Goal: Task Accomplishment & Management: Manage account settings

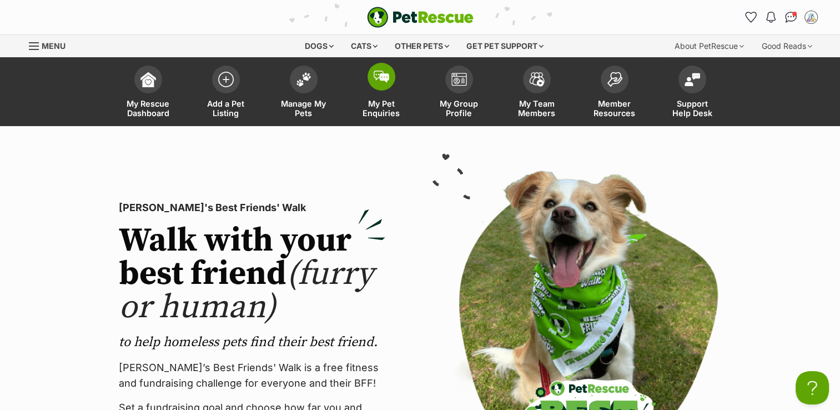
click at [367, 102] on span "My Pet Enquiries" at bounding box center [381, 108] width 50 height 19
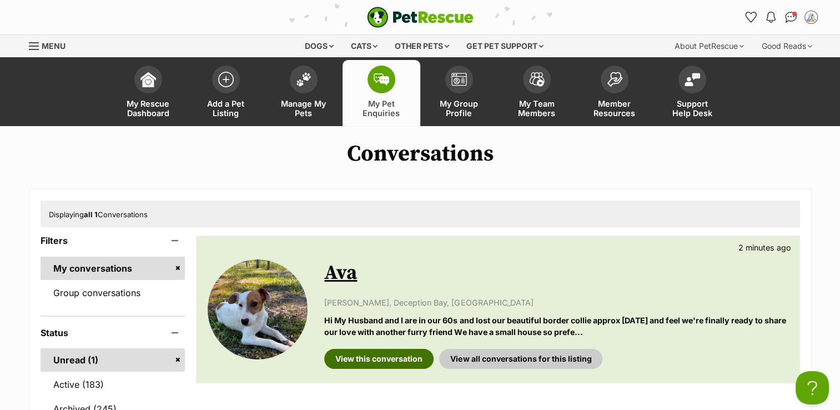
click at [406, 356] on link "View this conversation" at bounding box center [378, 359] width 109 height 20
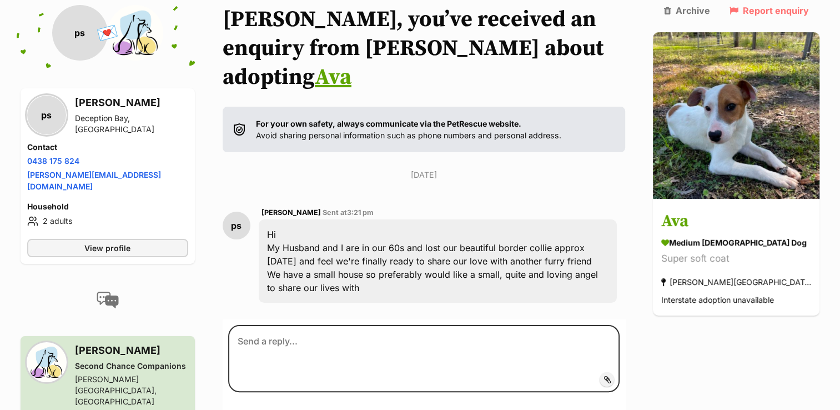
scroll to position [155, 0]
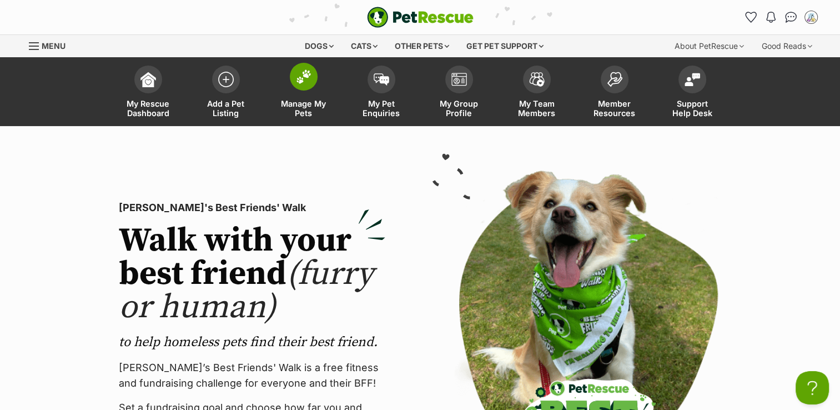
click at [302, 102] on span "Manage My Pets" at bounding box center [304, 108] width 50 height 19
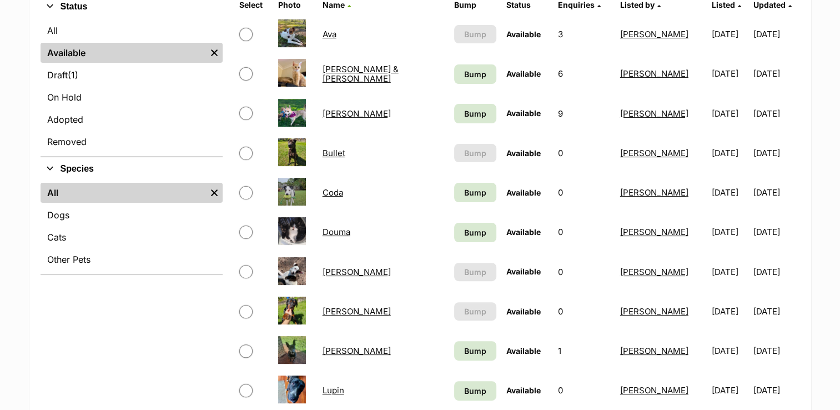
scroll to position [304, 0]
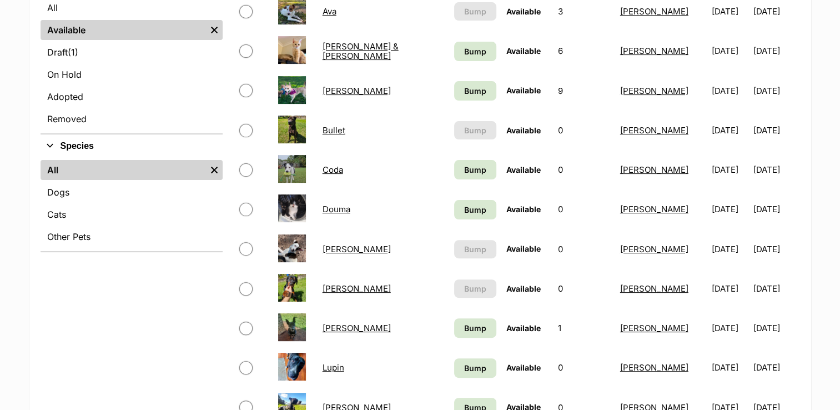
click at [337, 286] on link "Henry" at bounding box center [357, 288] width 68 height 11
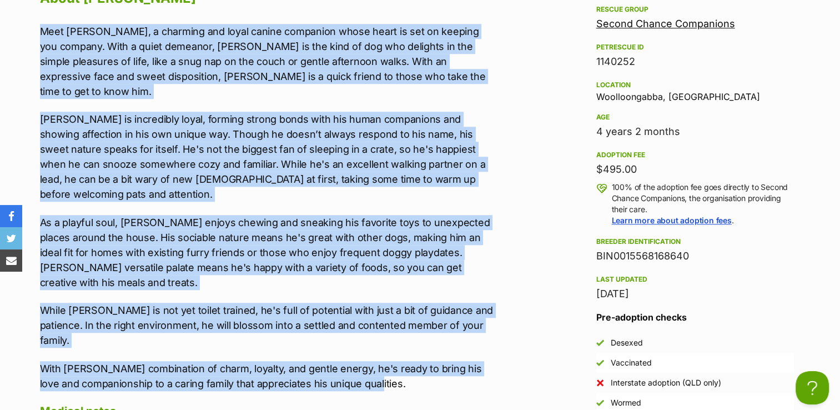
drag, startPoint x: 386, startPoint y: 325, endPoint x: 31, endPoint y: 31, distance: 461.3
click at [31, 31] on div "Upload Videos About Henry Meet Henry, a charming and loyal canine companion who…" at bounding box center [264, 301] width 470 height 708
copy div "Meet Henry, a charming and loyal canine companion whose heart is set on keeping…"
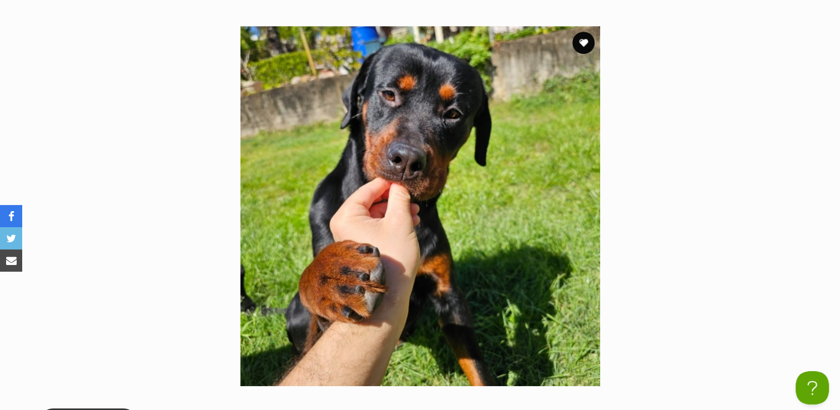
scroll to position [546, 0]
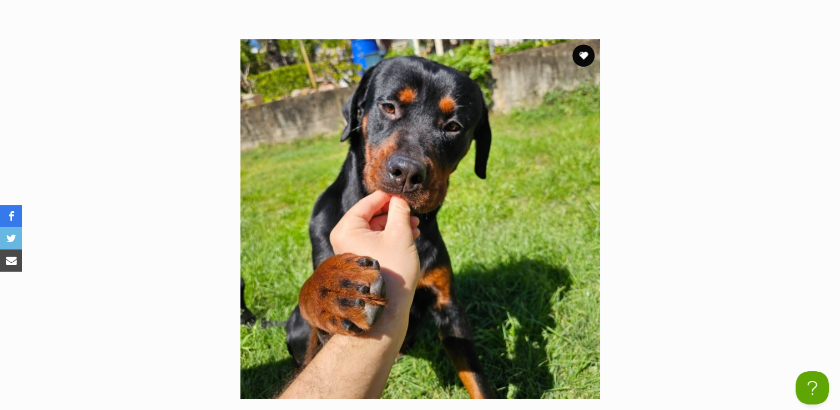
click at [399, 194] on img at bounding box center [420, 219] width 360 height 360
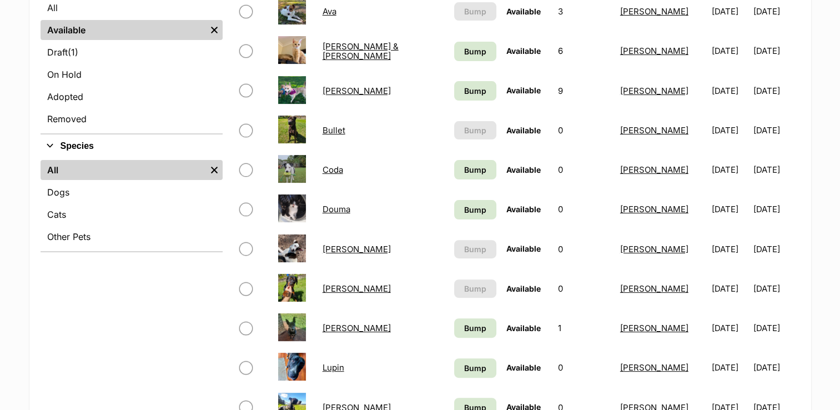
click at [335, 128] on link "Bullet" at bounding box center [334, 130] width 23 height 11
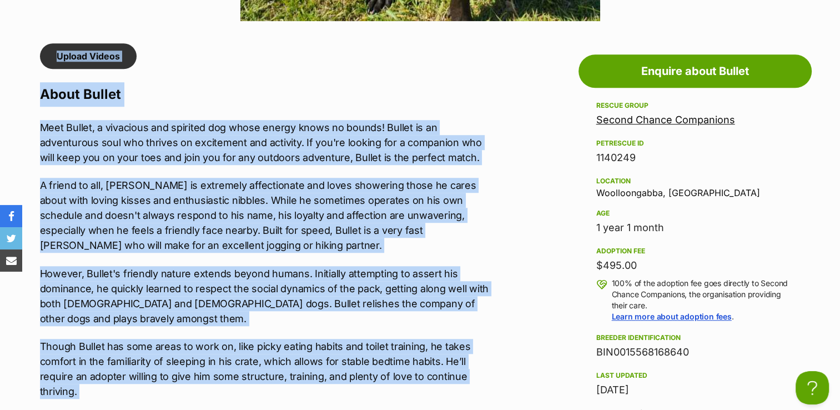
scroll to position [892, 0]
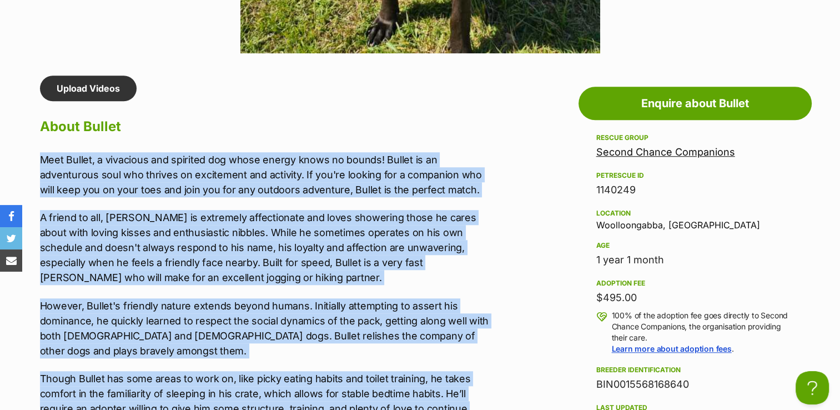
drag, startPoint x: 224, startPoint y: 295, endPoint x: 36, endPoint y: 159, distance: 232.2
click at [36, 159] on div "Upload Videos About Bullet Meet Bullet, a vivacious and spirited dog whose ener…" at bounding box center [264, 415] width 470 height 678
copy div "Meet Bullet, a vivacious and spirited dog whose energy knows no bounds! Bullet …"
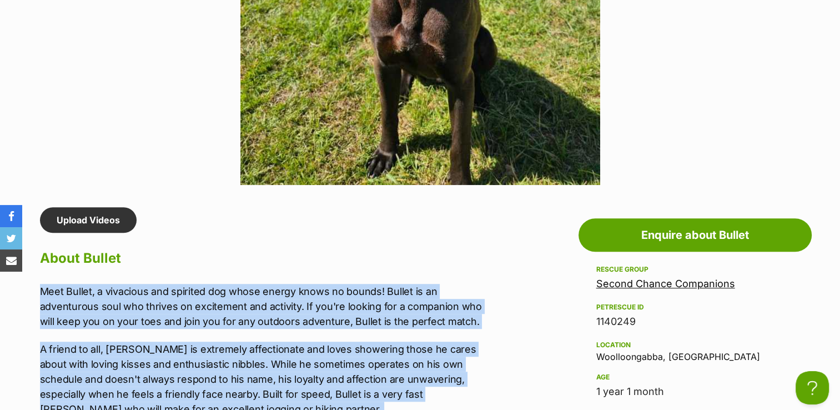
scroll to position [0, 0]
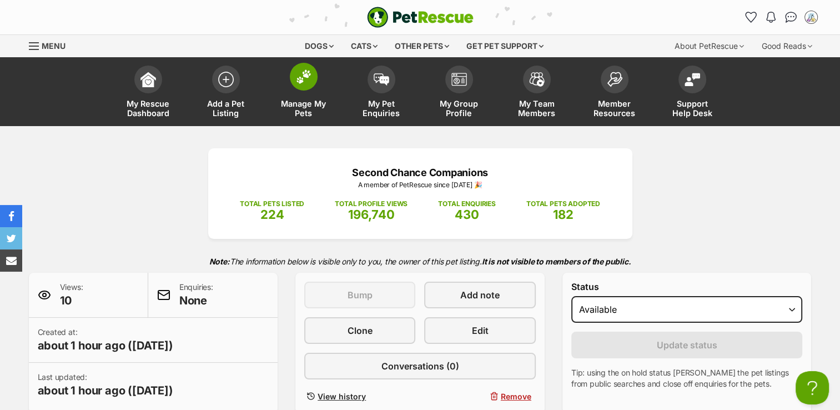
click at [318, 104] on span "Manage My Pets" at bounding box center [304, 108] width 50 height 19
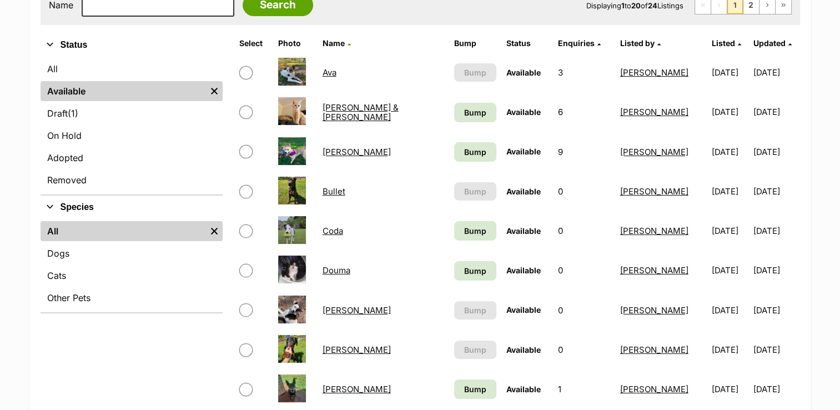
scroll to position [242, 0]
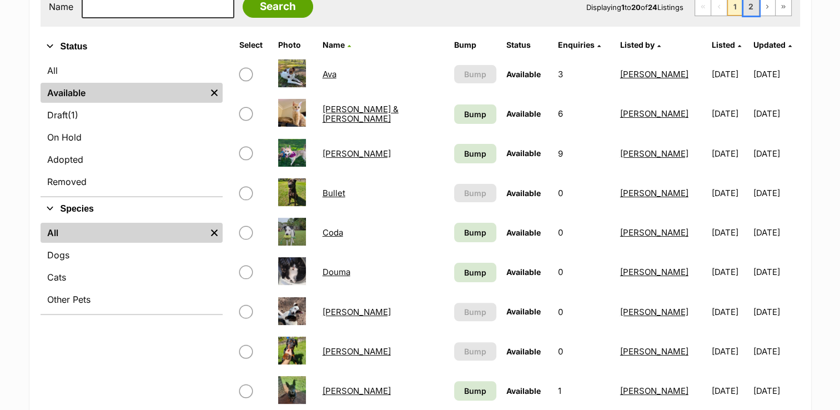
click at [752, 8] on link "2" at bounding box center [751, 7] width 16 height 18
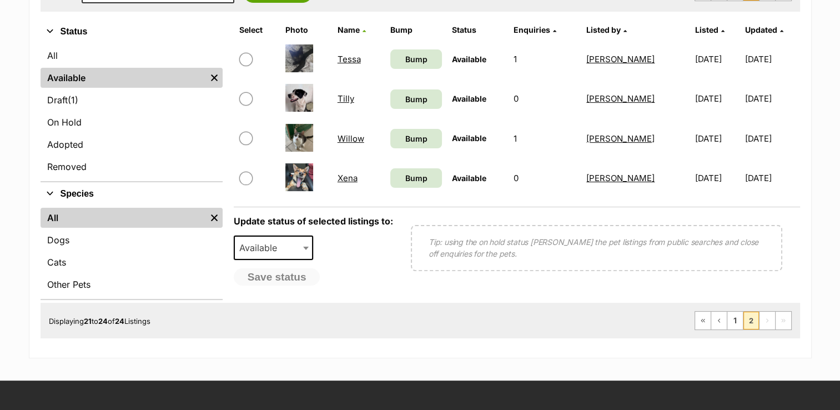
scroll to position [274, 0]
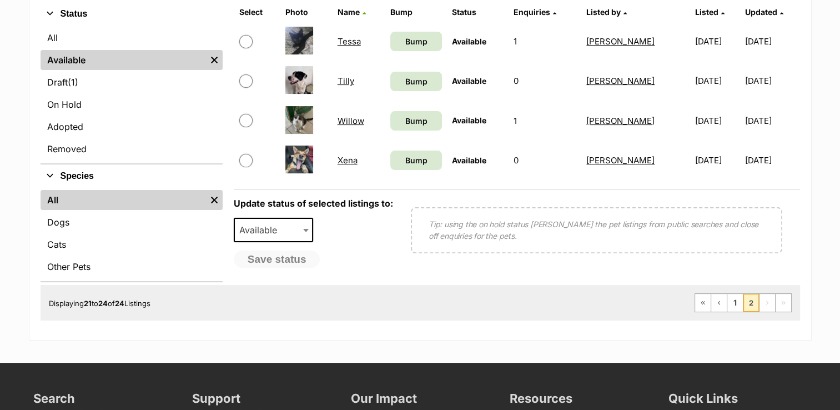
click at [340, 159] on link "Xena" at bounding box center [348, 160] width 20 height 11
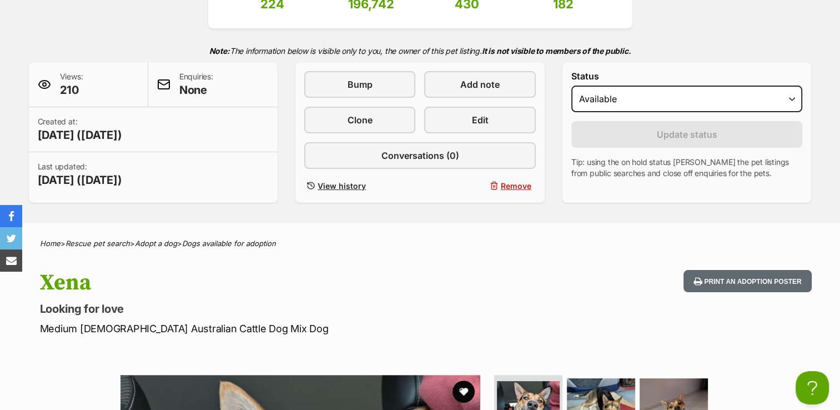
scroll to position [162, 0]
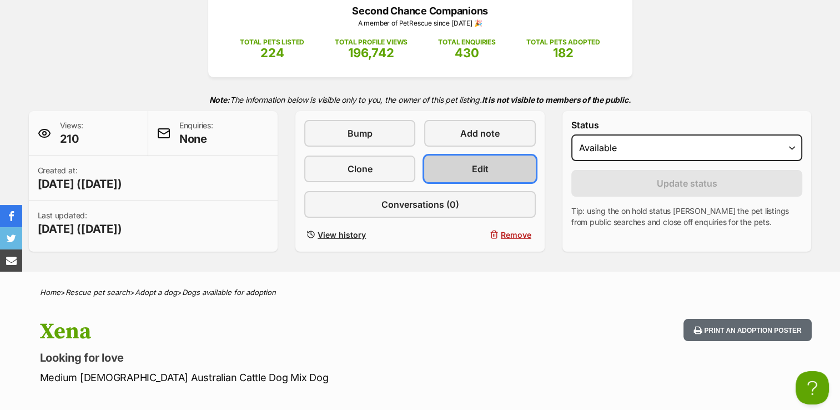
click at [473, 163] on span "Edit" at bounding box center [480, 168] width 17 height 13
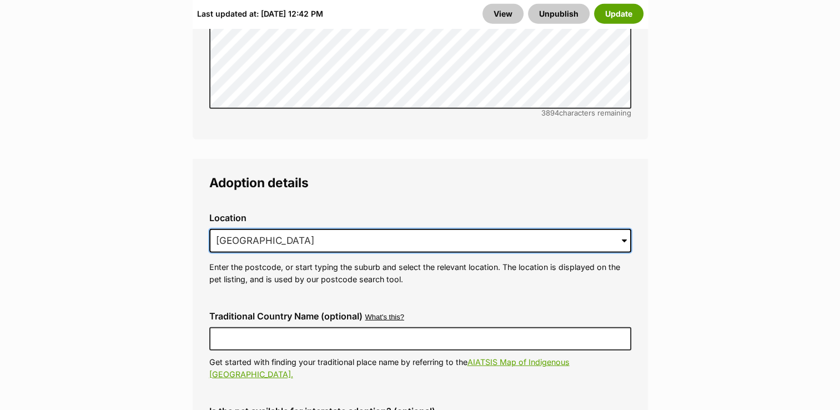
drag, startPoint x: 388, startPoint y: 205, endPoint x: 169, endPoint y: 219, distance: 219.2
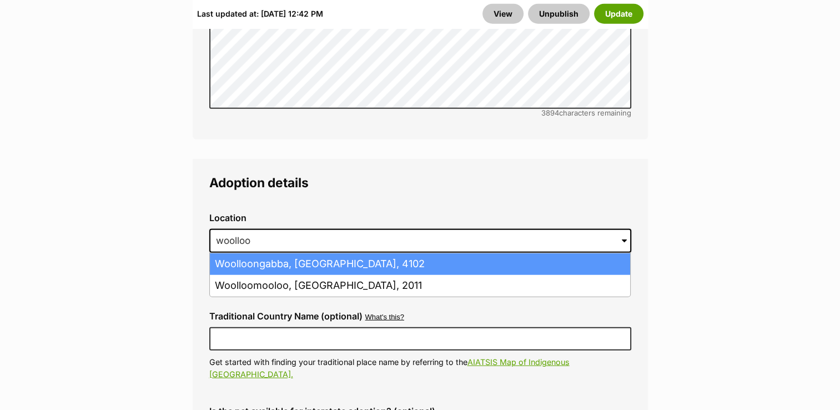
click at [270, 253] on li "Woolloongabba, Queensland, 4102" at bounding box center [420, 264] width 420 height 22
type input "Woolloongabba, Queensland, 4102"
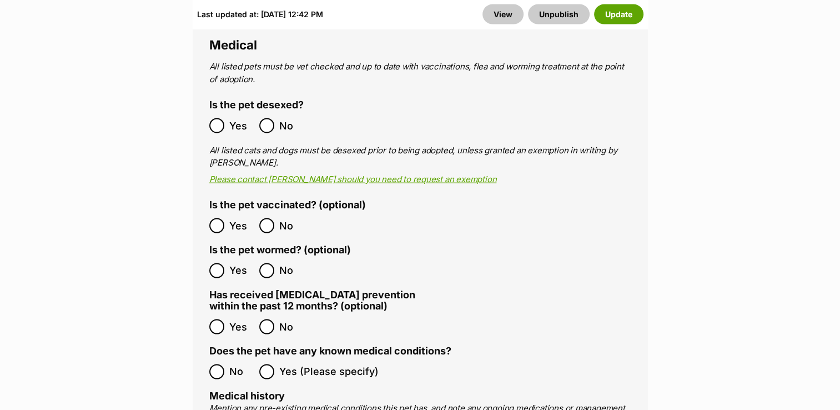
scroll to position [2237, 0]
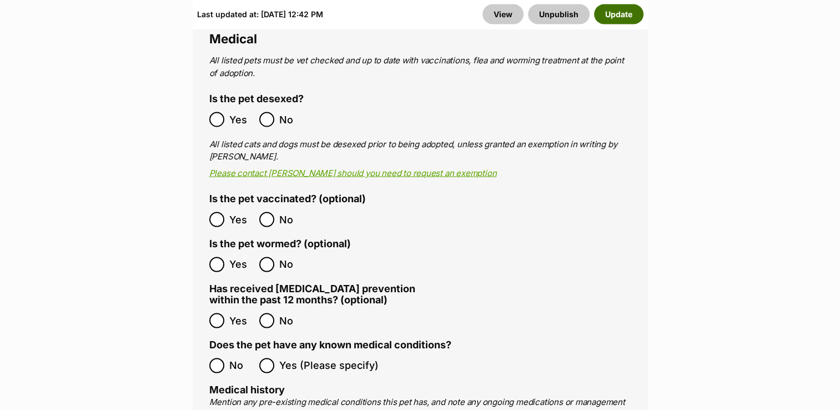
click at [613, 18] on button "Update" at bounding box center [618, 14] width 49 height 20
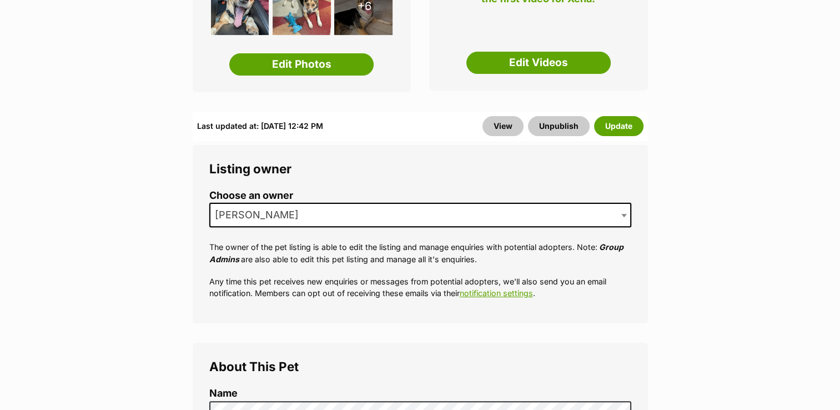
scroll to position [0, 0]
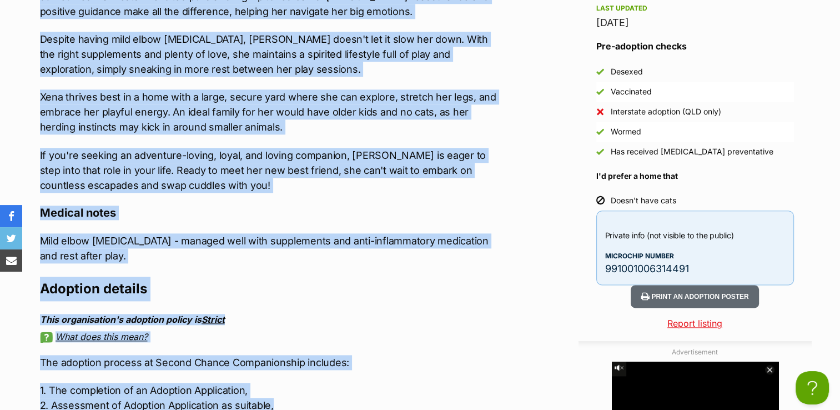
scroll to position [1306, 0]
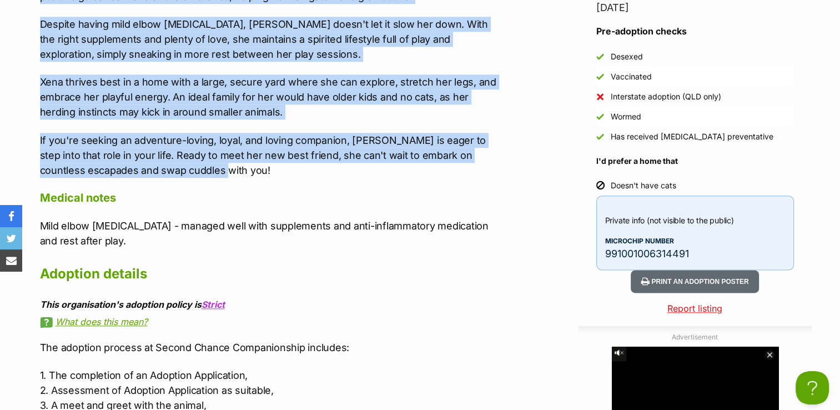
drag, startPoint x: 38, startPoint y: 162, endPoint x: 415, endPoint y: 174, distance: 377.7
click at [415, 174] on div "Upload Videos About Xena Meet [PERSON_NAME], a one-year-old dynamo packed full …" at bounding box center [264, 59] width 470 height 797
copy div "Meet [PERSON_NAME], a one-year-old dynamo packed full of affection and joy, eag…"
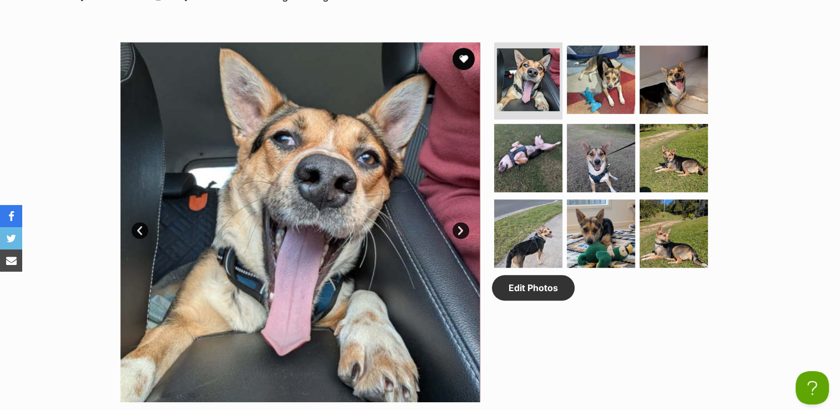
scroll to position [546, 0]
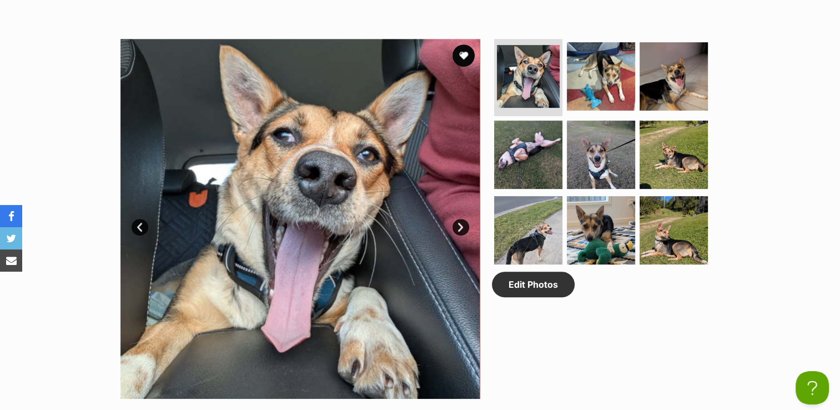
click at [614, 286] on div "Edit Photos" at bounding box center [606, 219] width 228 height 360
click at [591, 153] on img at bounding box center [601, 155] width 72 height 72
